Goal: Transaction & Acquisition: Purchase product/service

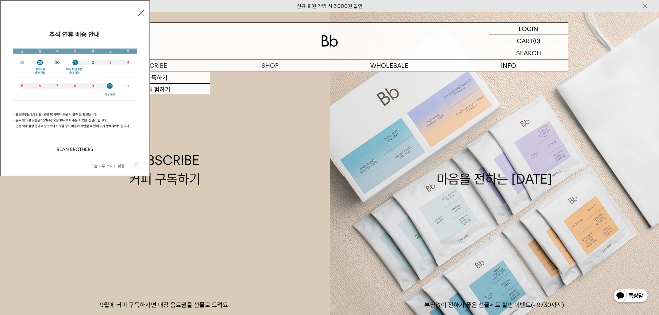
click at [122, 166] on label "오늘 하루 보이지 않음" at bounding box center [112, 166] width 42 height 5
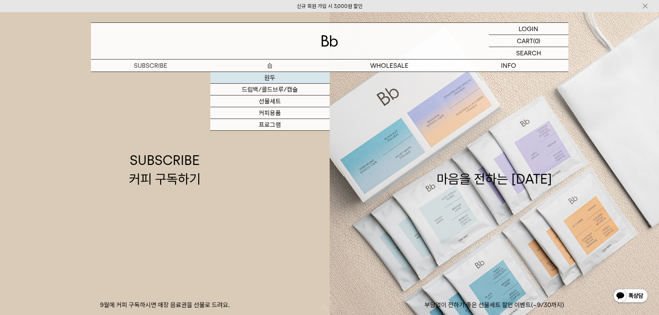
click at [275, 82] on link "원두" at bounding box center [269, 78] width 119 height 12
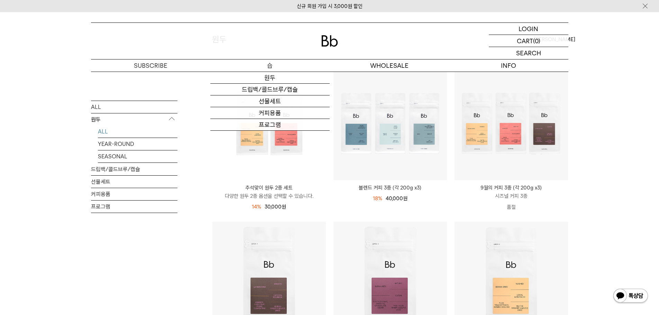
scroll to position [69, 0]
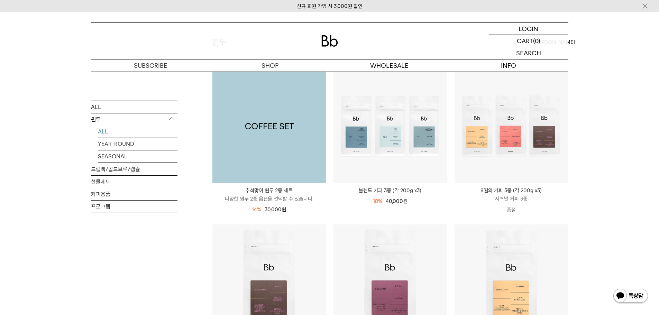
click at [263, 152] on img at bounding box center [268, 126] width 113 height 113
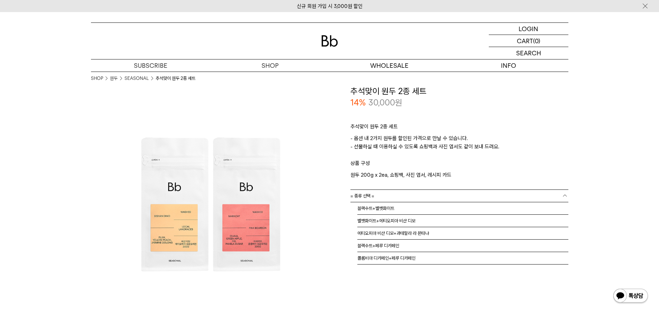
click at [416, 194] on link "= 종류 선택 =" at bounding box center [460, 196] width 218 height 12
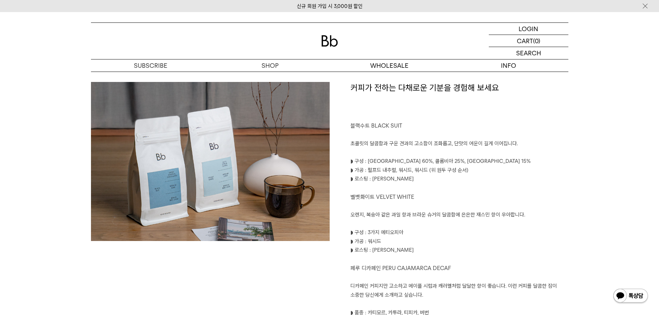
scroll to position [657, 0]
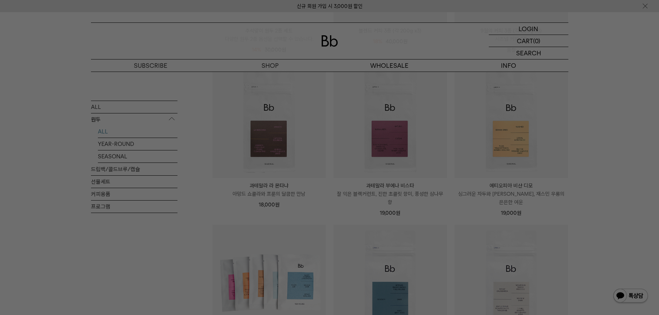
scroll to position [242, 0]
